Goal: Task Accomplishment & Management: Use online tool/utility

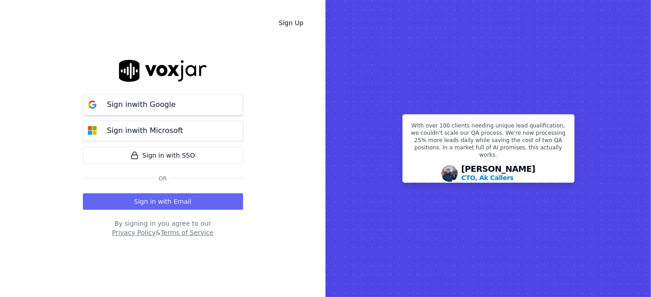
click at [162, 106] on p "Sign in with Google" at bounding box center [141, 104] width 69 height 11
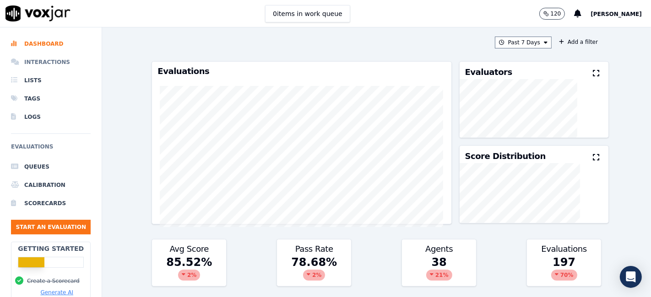
click at [47, 62] on li "Interactions" at bounding box center [51, 62] width 80 height 18
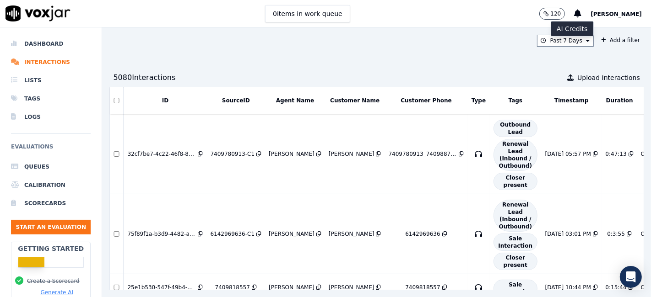
click at [546, 11] on circle "button" at bounding box center [545, 12] width 3 height 3
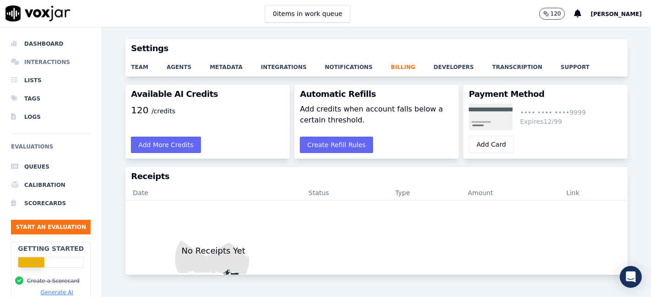
click at [47, 60] on li "Interactions" at bounding box center [51, 62] width 80 height 18
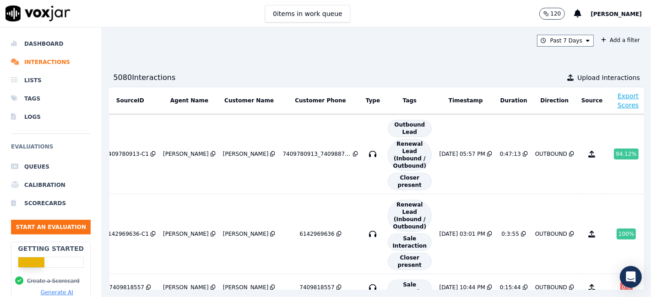
scroll to position [0, 130]
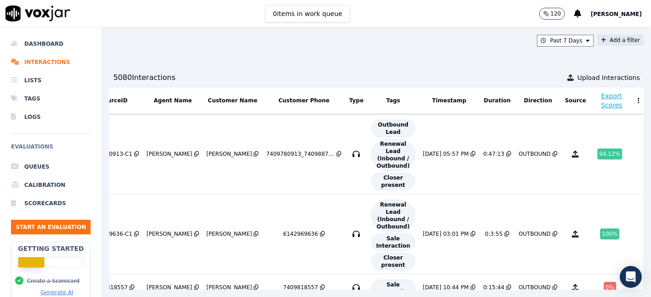
click at [608, 40] on button "Add a filter" at bounding box center [620, 40] width 46 height 11
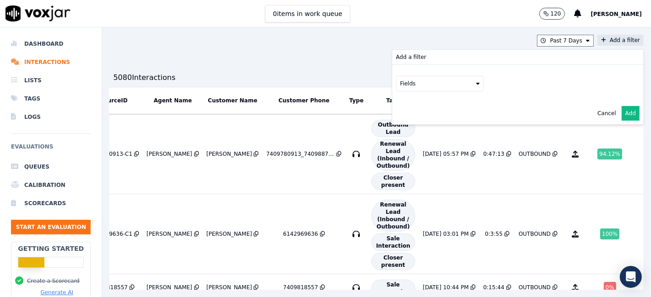
click at [410, 86] on button "Fields" at bounding box center [440, 84] width 88 height 16
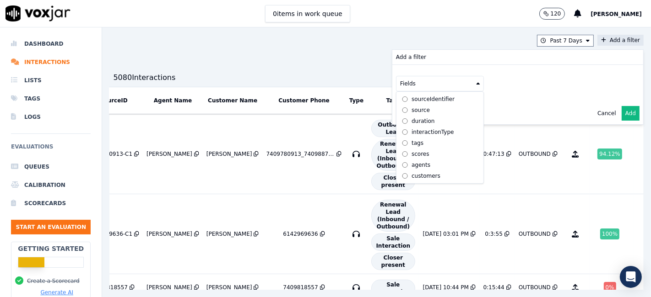
scroll to position [0, 0]
click at [411, 120] on div "sourceIdentifier" at bounding box center [432, 121] width 43 height 7
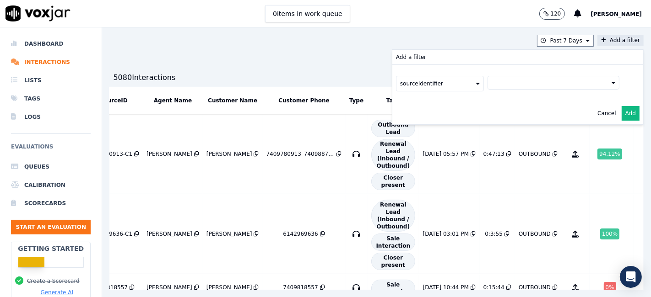
click at [489, 81] on button at bounding box center [553, 83] width 132 height 14
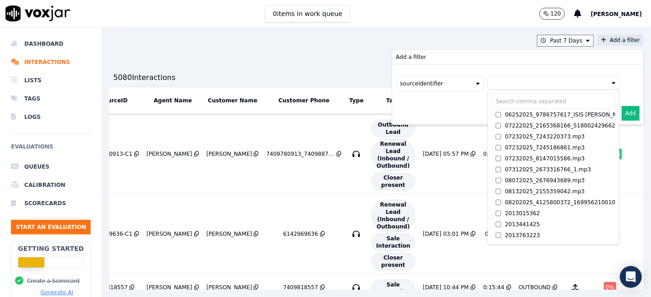
click at [491, 105] on input "text" at bounding box center [553, 102] width 124 height 16
paste input "9732775216"
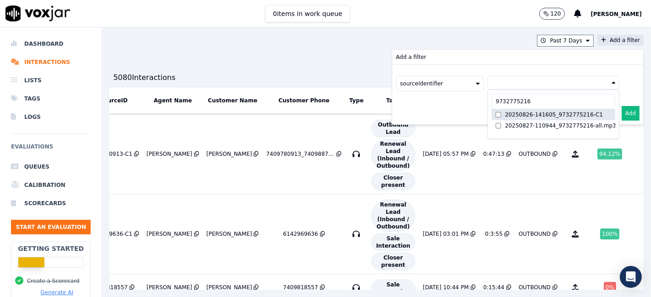
type input "9732775216"
click at [515, 114] on div "20250826-141605_9732775216-C1" at bounding box center [554, 114] width 98 height 7
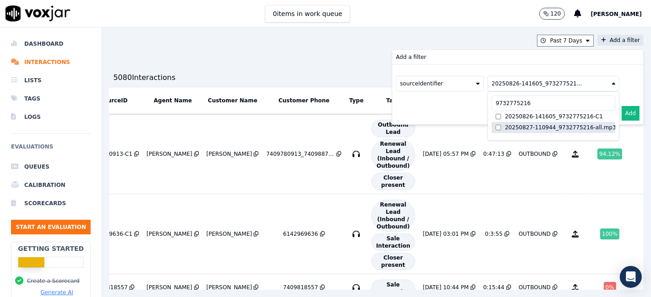
click at [515, 125] on div "20250827-110944_9732775216-all.mp3" at bounding box center [560, 127] width 111 height 7
click at [621, 112] on button "Add" at bounding box center [630, 113] width 18 height 15
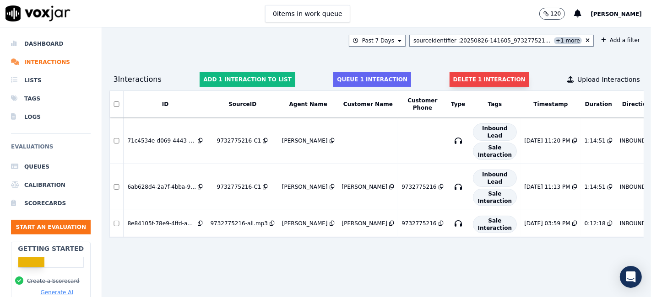
click at [478, 81] on button "Delete 1 interaction" at bounding box center [489, 79] width 80 height 15
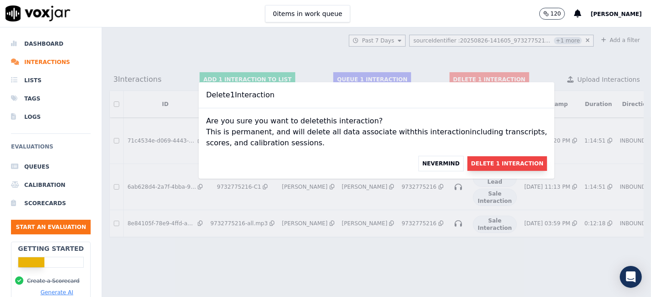
click at [477, 161] on button "Delete 1 Interaction" at bounding box center [507, 163] width 80 height 15
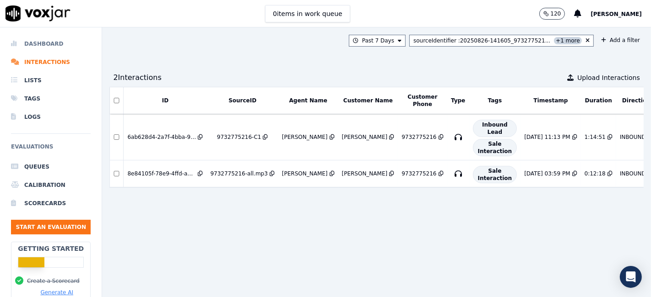
click at [45, 44] on li "Dashboard" at bounding box center [51, 44] width 80 height 18
